Goal: Task Accomplishment & Management: Use online tool/utility

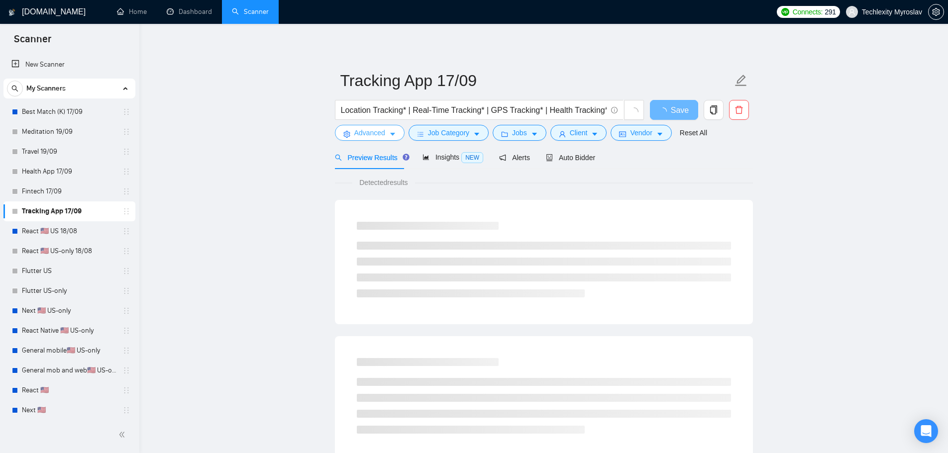
click at [365, 130] on span "Advanced" at bounding box center [369, 132] width 31 height 11
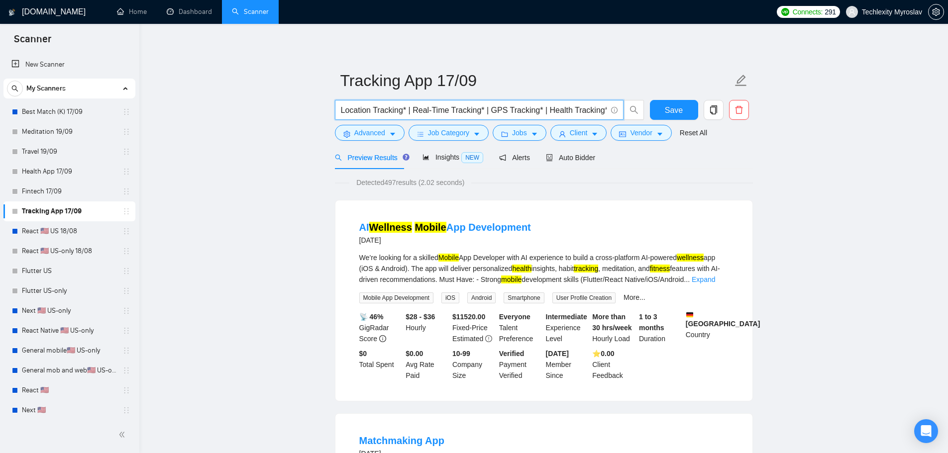
drag, startPoint x: 571, startPoint y: 110, endPoint x: 244, endPoint y: 110, distance: 326.4
type input "acking* | Fitness Tracking* |"
drag, startPoint x: 503, startPoint y: 109, endPoint x: 224, endPoint y: 108, distance: 278.6
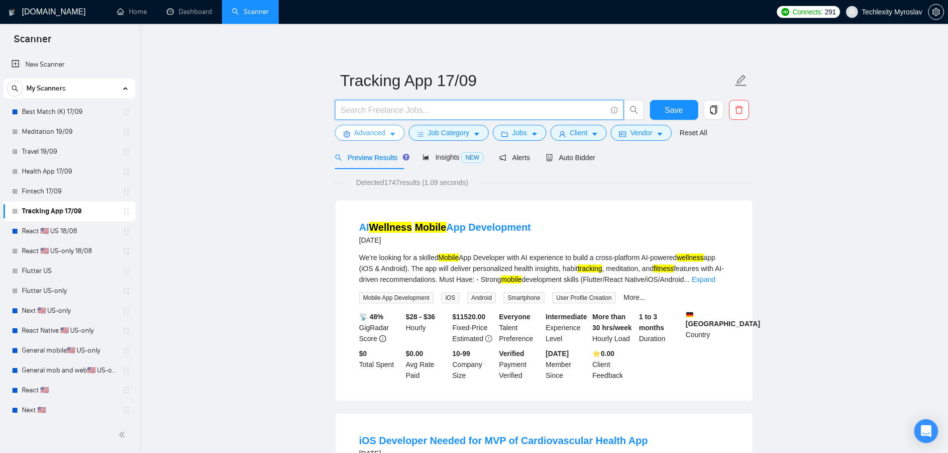
click at [365, 129] on span "Advanced" at bounding box center [369, 132] width 31 height 11
click at [583, 156] on span "Auto Bidder" at bounding box center [570, 158] width 49 height 8
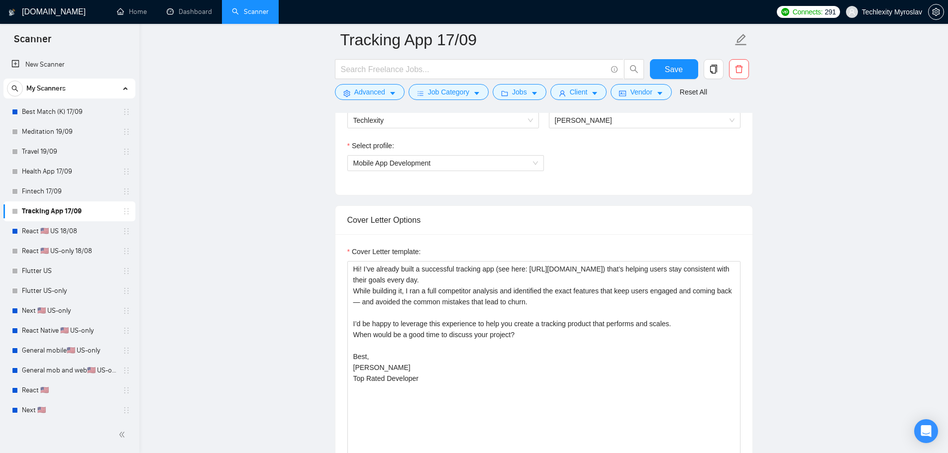
scroll to position [697, 0]
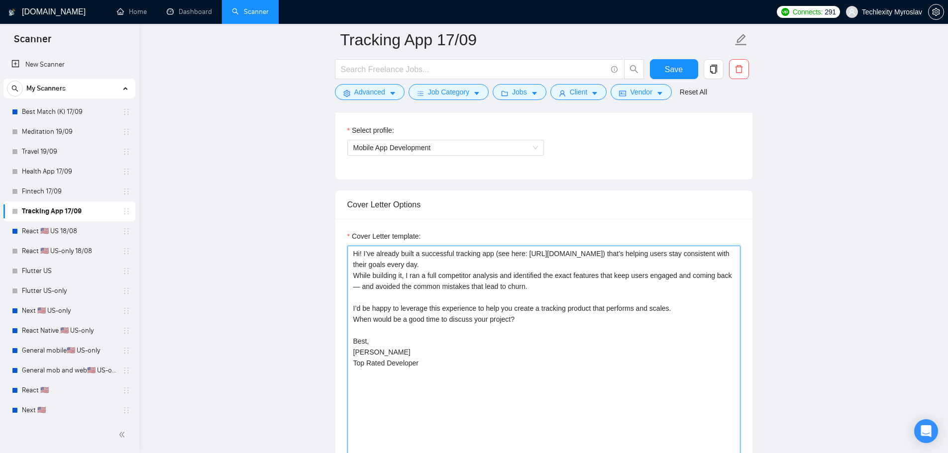
click at [465, 254] on textarea "Hi! I’ve already built a successful tracking app (see here: [URL][DOMAIN_NAME])…" at bounding box center [543, 358] width 393 height 224
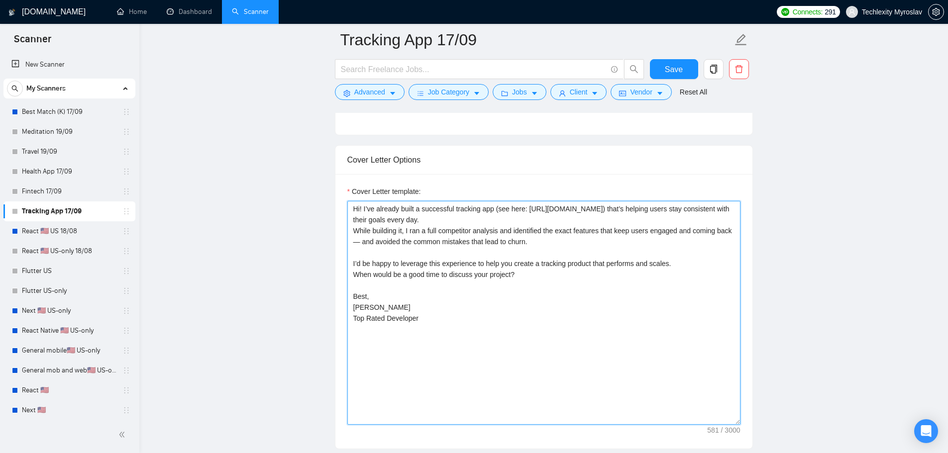
scroll to position [746, 0]
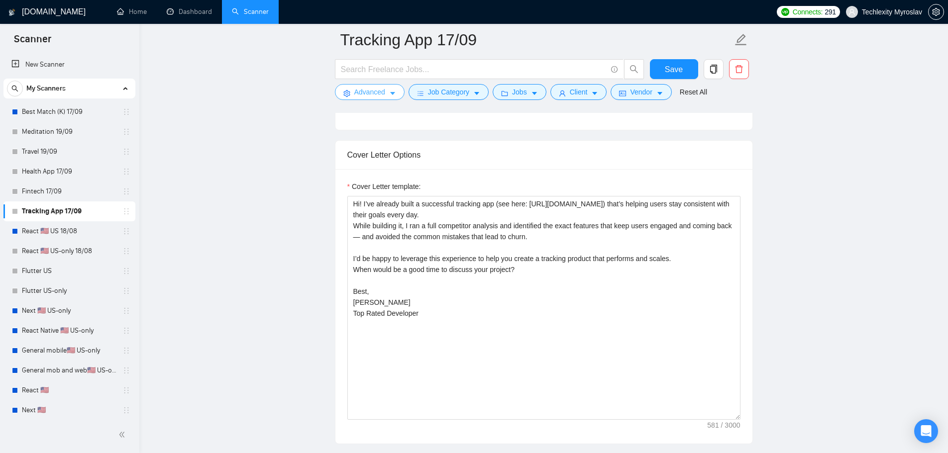
click at [367, 95] on span "Advanced" at bounding box center [369, 92] width 31 height 11
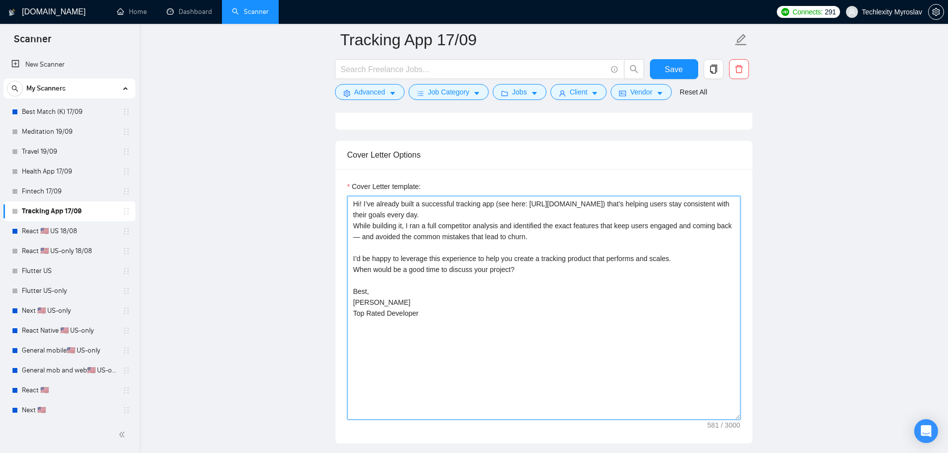
click at [460, 205] on textarea "Hi! I’ve already built a successful tracking app (see here: [URL][DOMAIN_NAME])…" at bounding box center [543, 308] width 393 height 224
click at [464, 204] on textarea "Hi! I’ve already built a successful fitness app (see here: [URL][DOMAIN_NAME]) …" at bounding box center [543, 308] width 393 height 224
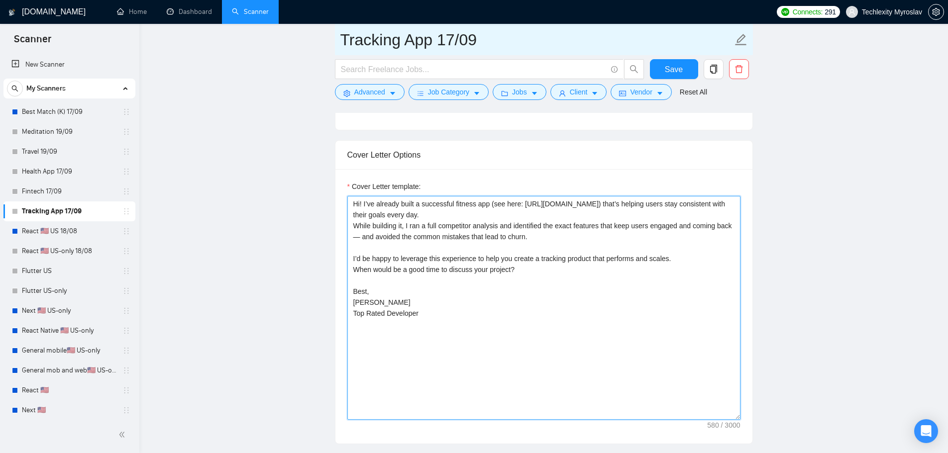
type textarea "Hi! I’ve already built a successful fitness app (see here: [URL][DOMAIN_NAME]) …"
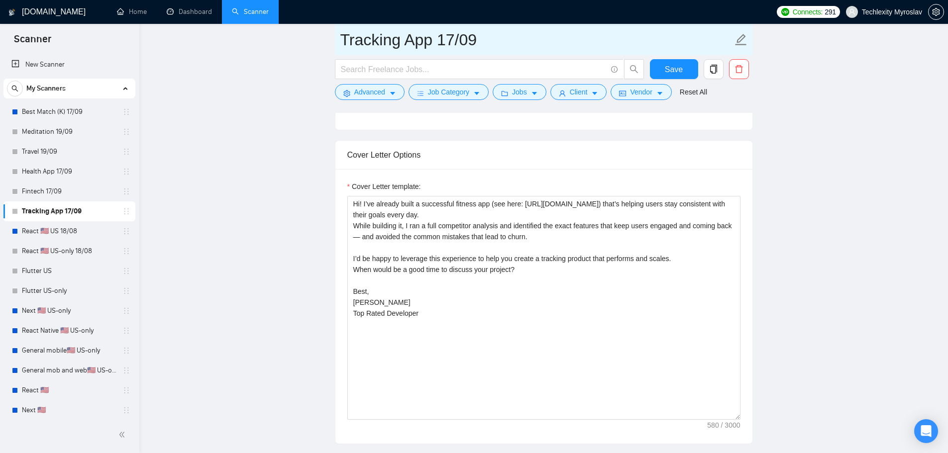
click at [361, 46] on input "Tracking App 17/09" at bounding box center [536, 39] width 392 height 25
paste input "fitness"
drag, startPoint x: 342, startPoint y: 42, endPoint x: 336, endPoint y: 42, distance: 6.0
click at [336, 42] on span "fitness App 17/09" at bounding box center [544, 39] width 418 height 31
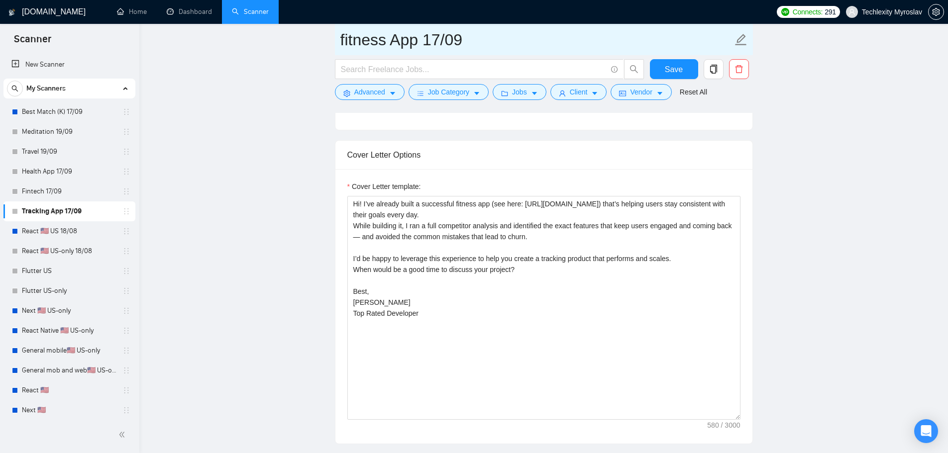
click at [343, 44] on span "fitness App 17/09" at bounding box center [544, 39] width 418 height 31
drag, startPoint x: 344, startPoint y: 44, endPoint x: 331, endPoint y: 43, distance: 13.4
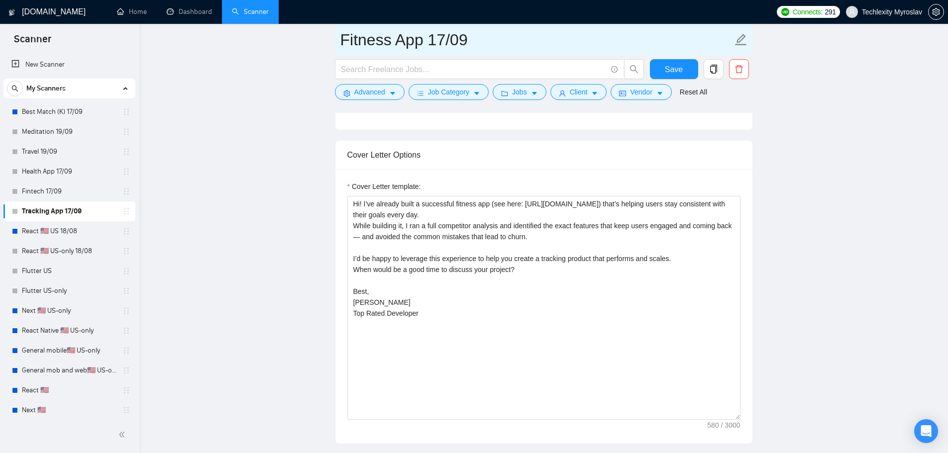
click at [404, 39] on input "Fitness App 17/09" at bounding box center [536, 39] width 392 height 25
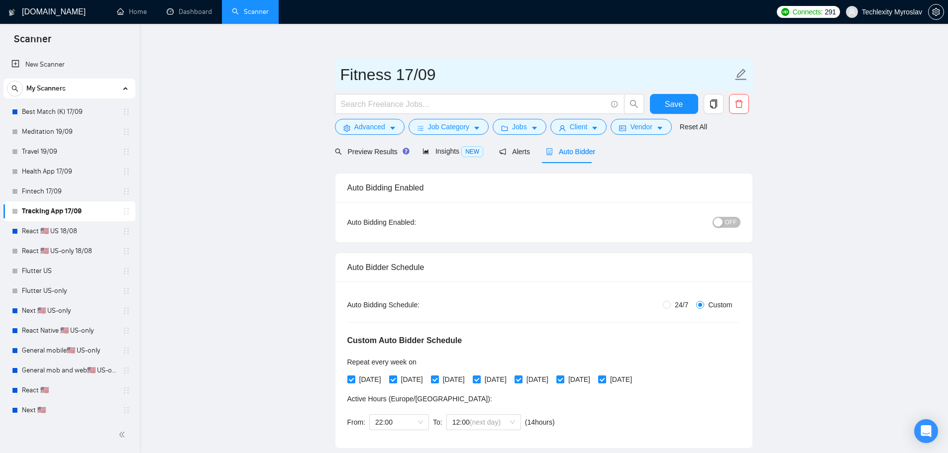
scroll to position [0, 0]
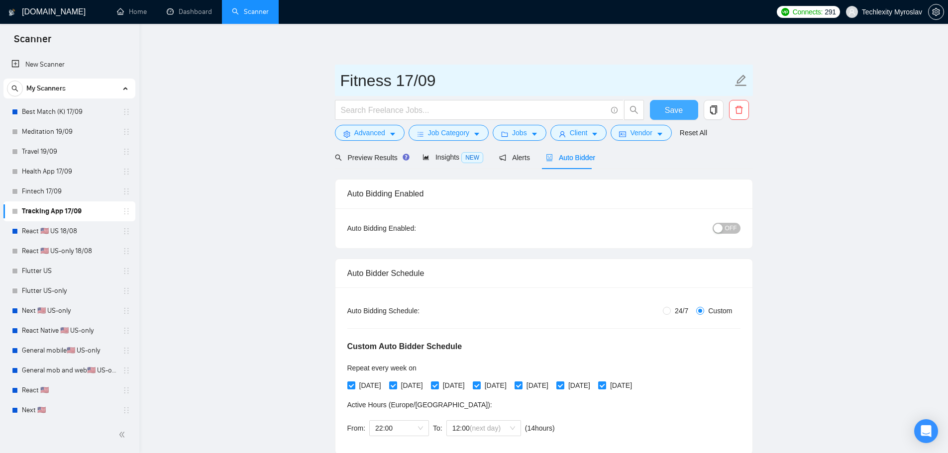
type input "Fitness 17/09"
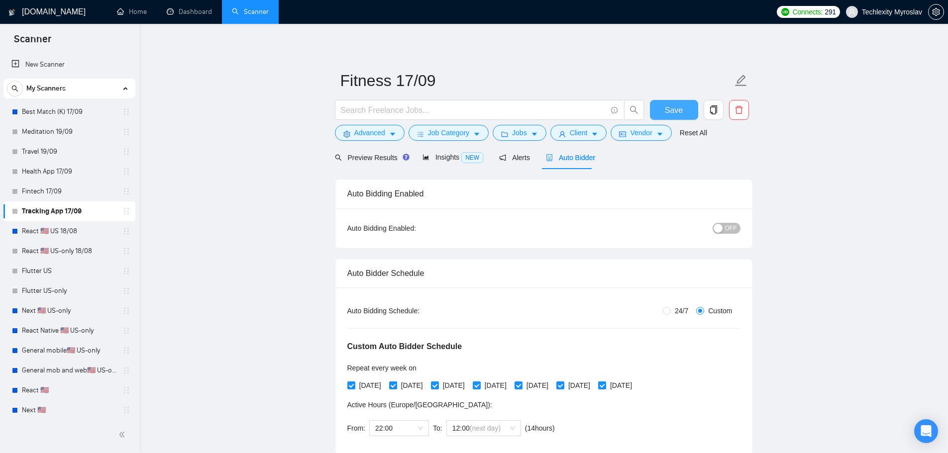
click at [668, 111] on span "Save" at bounding box center [674, 110] width 18 height 12
